Goal: Task Accomplishment & Management: Use online tool/utility

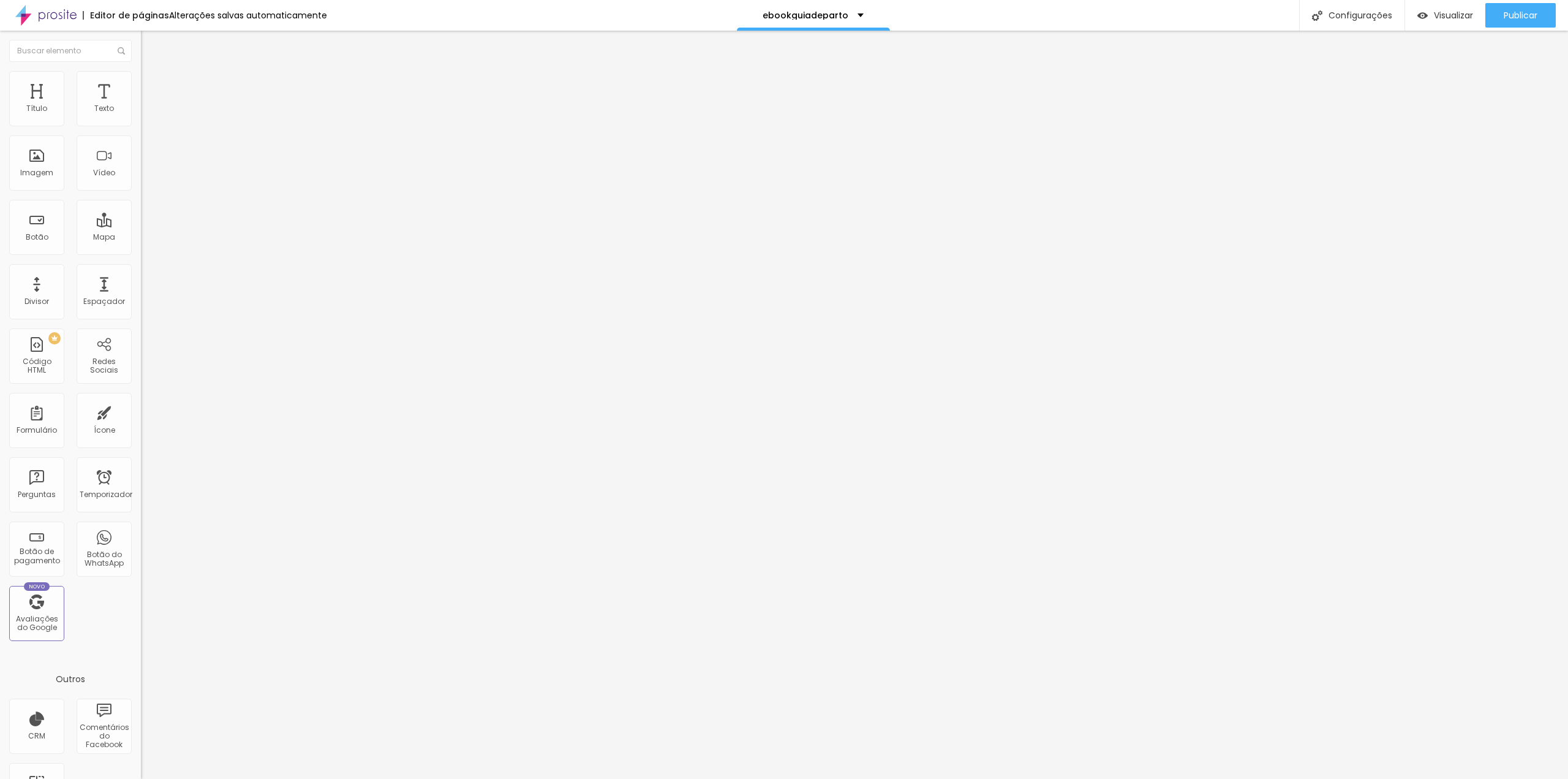
click at [141, 253] on input "https://pay.hotmart.com/Y79305751V" at bounding box center [214, 246] width 147 height 12
paste input "go.hotmart.com/Y79305751V?dp=1"
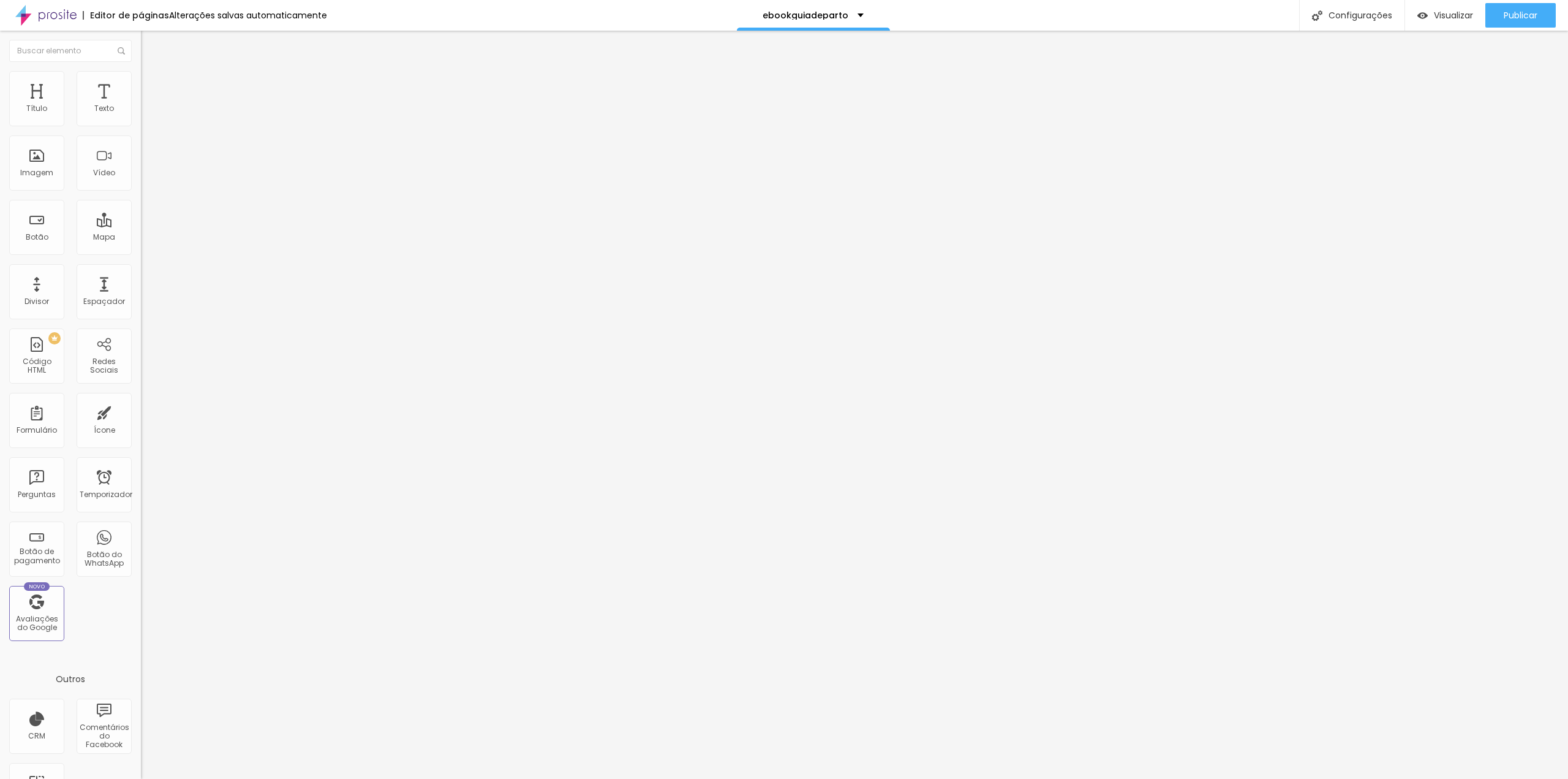
type input "https://go.hotmart.com/Y79305751V?dp=1"
click at [141, 253] on input "https://pay.hotmart.com/Y79305751V" at bounding box center [214, 246] width 147 height 12
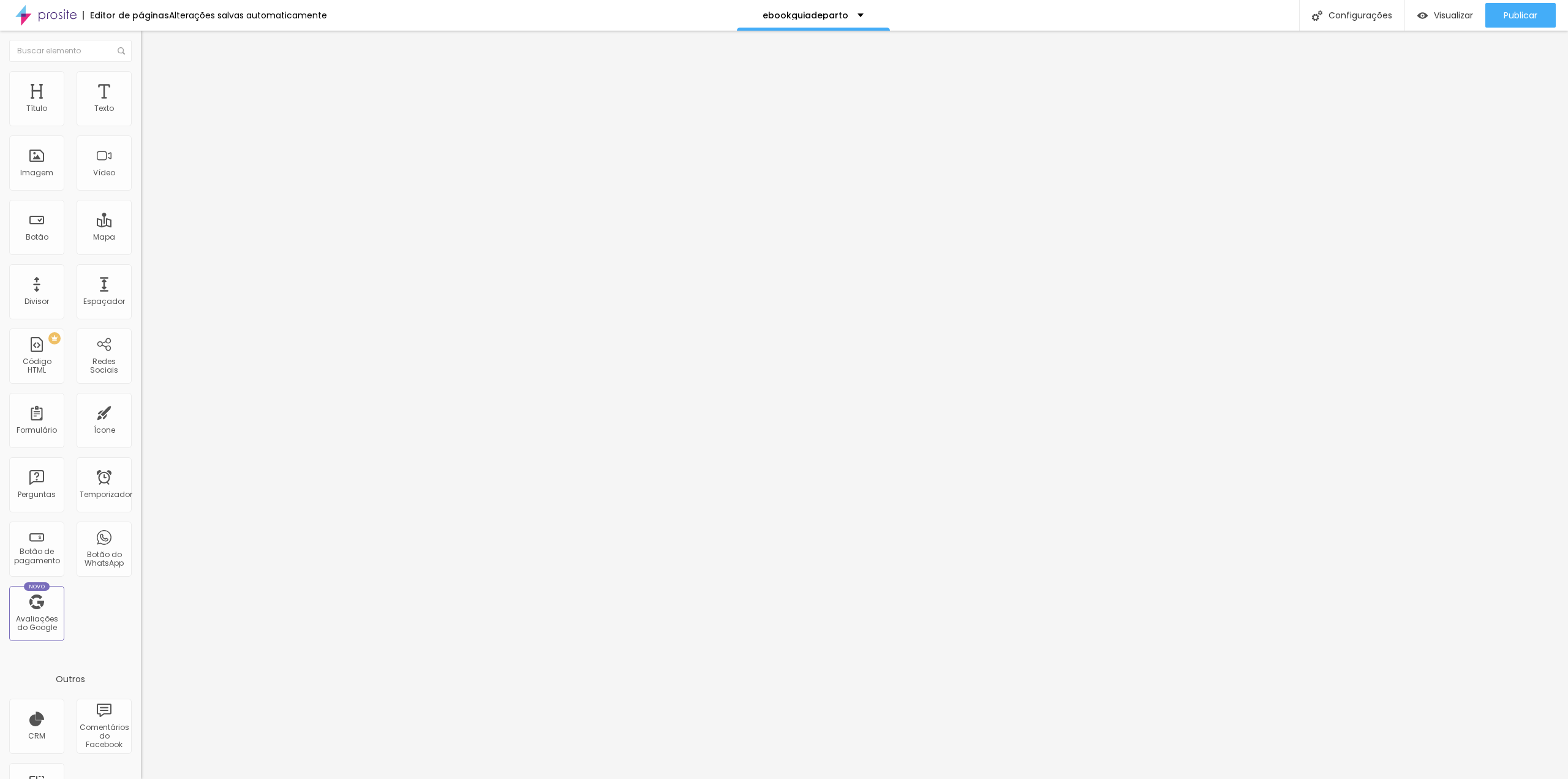
paste input "go.hotmart.com/Y79305751V?dp=1"
type input "https://go.hotmart.com/Y79305751V?dp=1"
click at [148, 105] on font "Trocar imagem" at bounding box center [178, 100] width 60 height 11
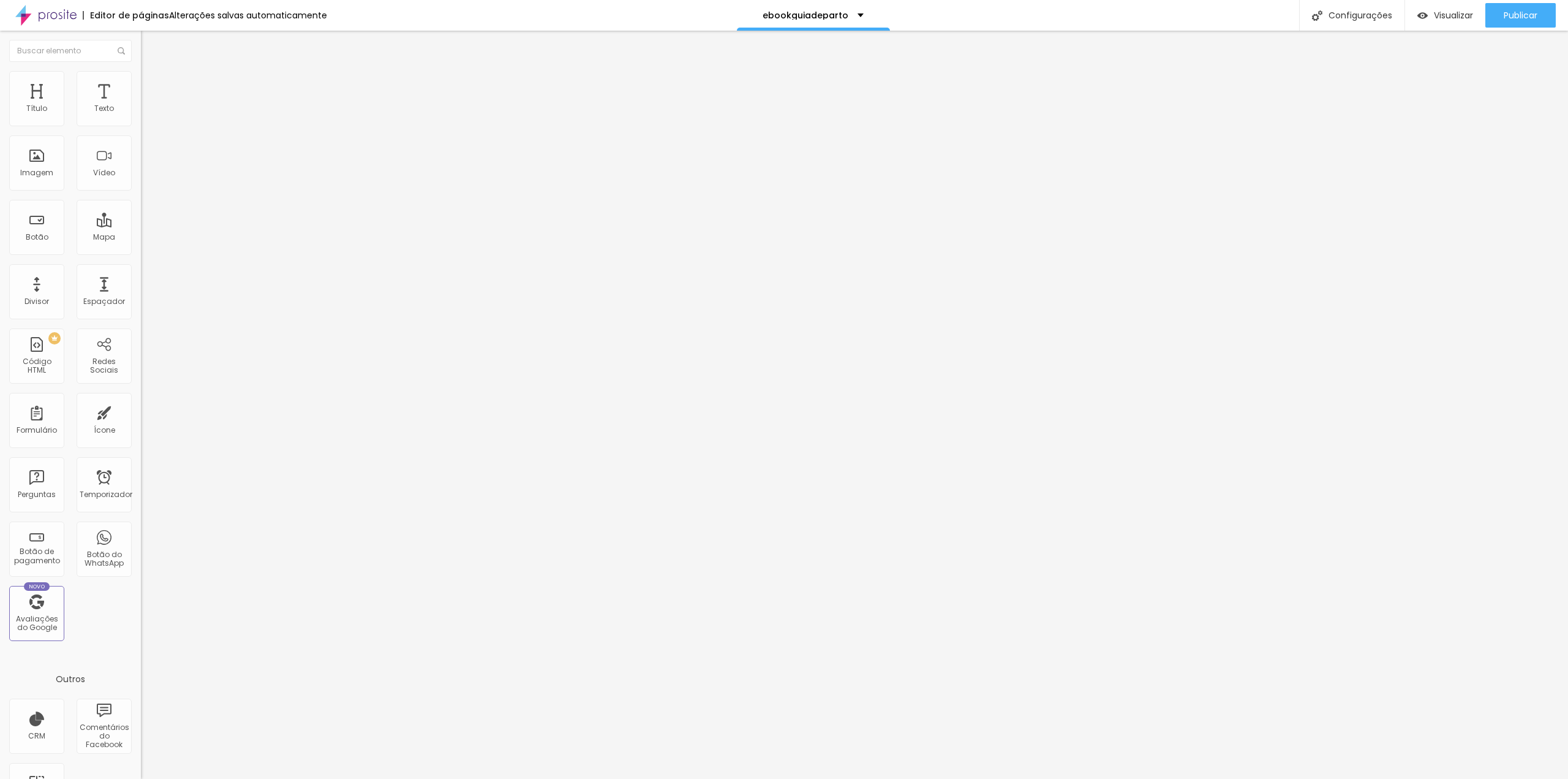
click at [285, 778] on div at bounding box center [784, 786] width 1568 height 0
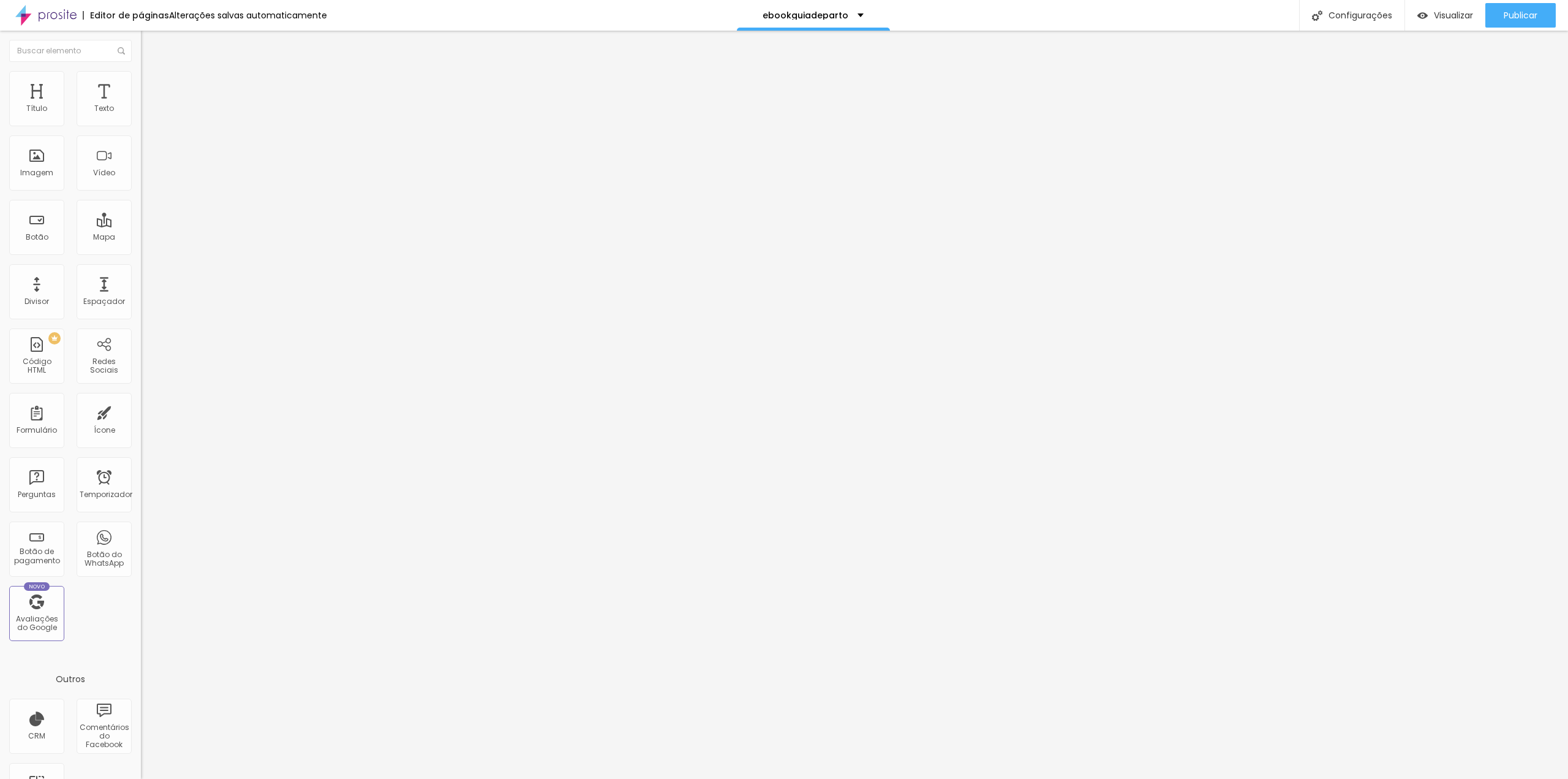
click at [148, 105] on font "Trocar imagem" at bounding box center [178, 100] width 60 height 11
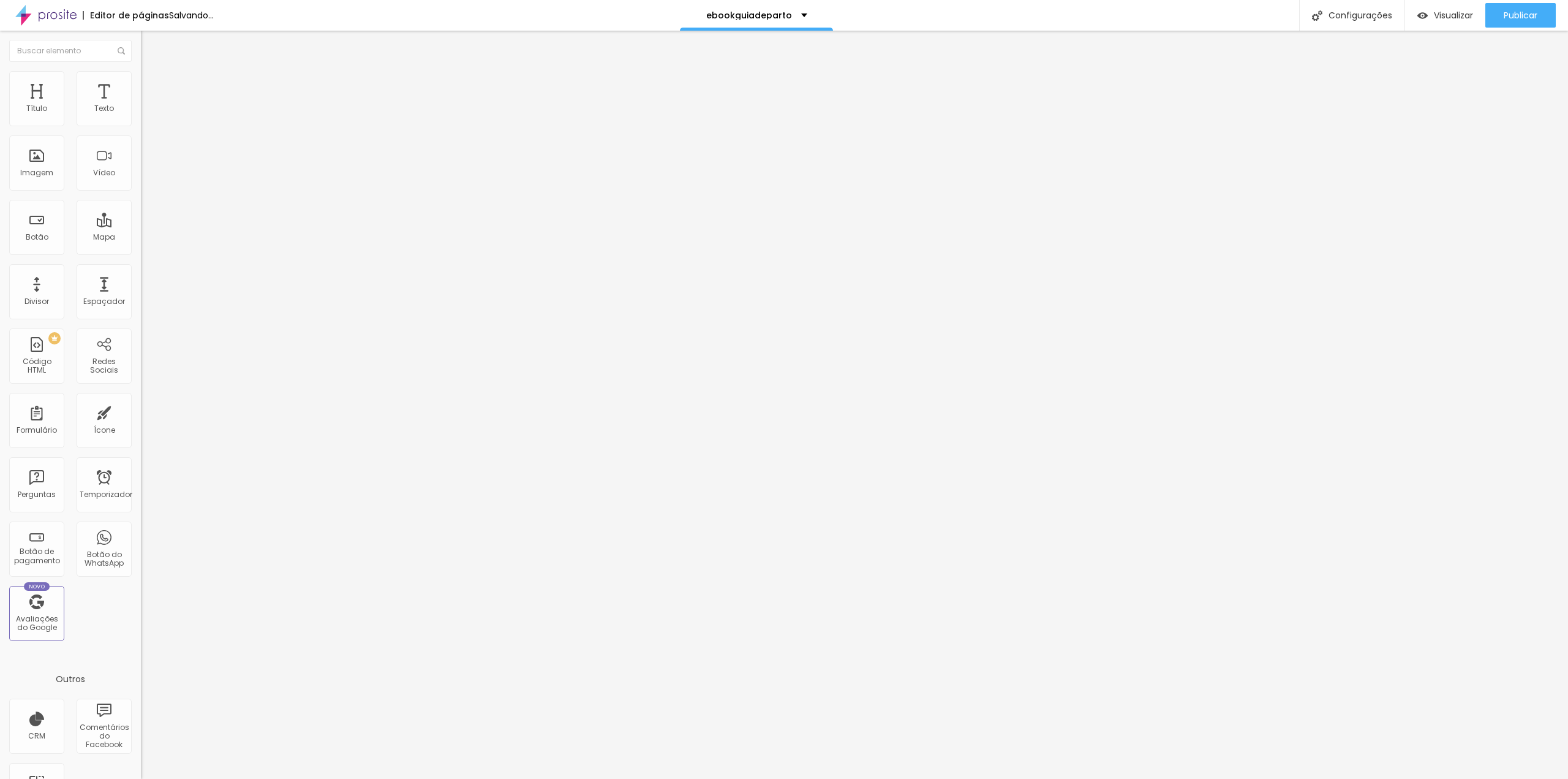
click at [148, 105] on font "Trocar imagem" at bounding box center [178, 100] width 60 height 11
